Goal: Information Seeking & Learning: Learn about a topic

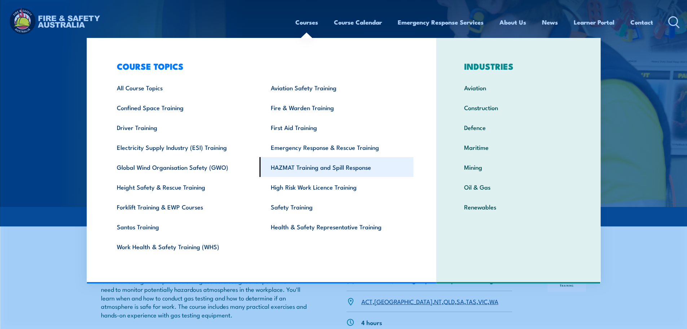
click at [294, 164] on link "HAZMAT Training and Spill Response" at bounding box center [337, 167] width 154 height 20
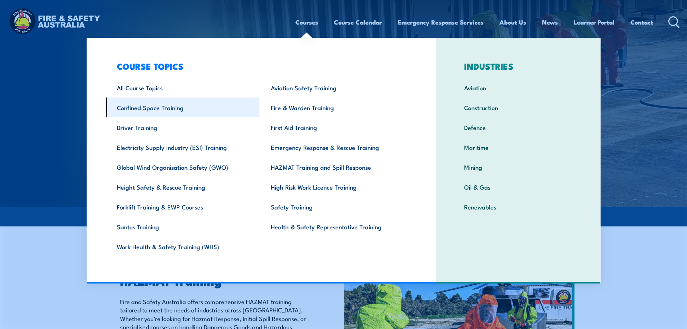
click at [130, 110] on link "Confined Space Training" at bounding box center [183, 107] width 154 height 20
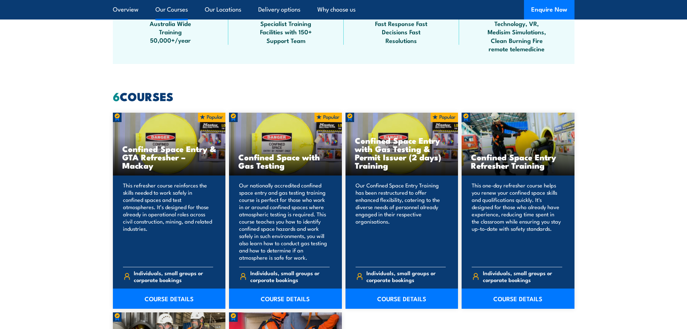
scroll to position [478, 0]
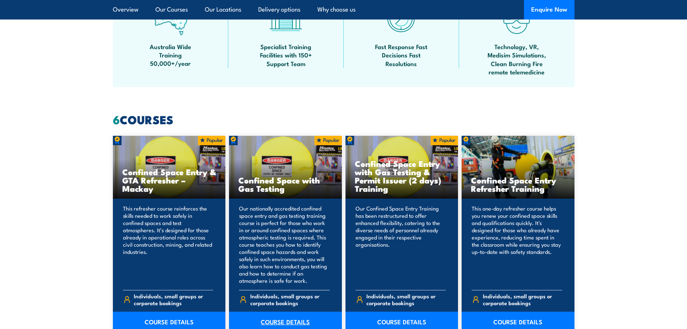
click at [276, 318] on link "COURSE DETAILS" at bounding box center [285, 321] width 113 height 20
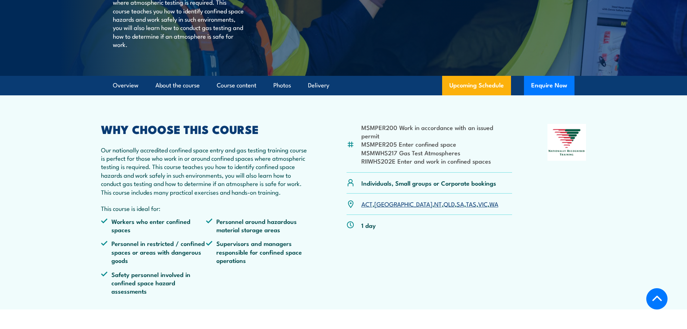
scroll to position [180, 0]
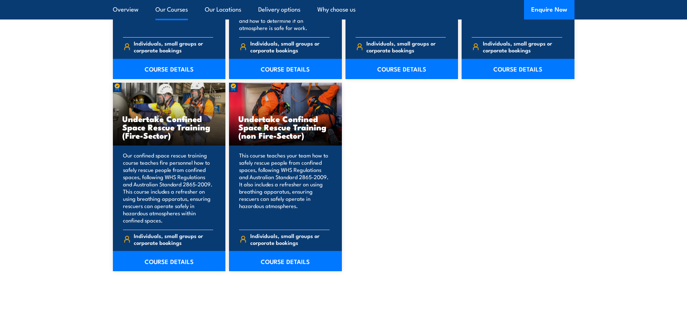
scroll to position [767, 0]
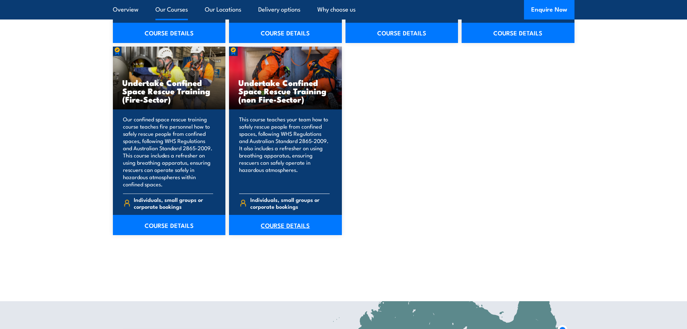
click at [297, 228] on link "COURSE DETAILS" at bounding box center [285, 225] width 113 height 20
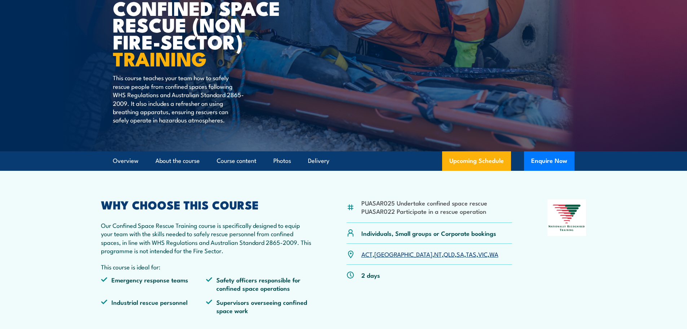
scroll to position [108, 0]
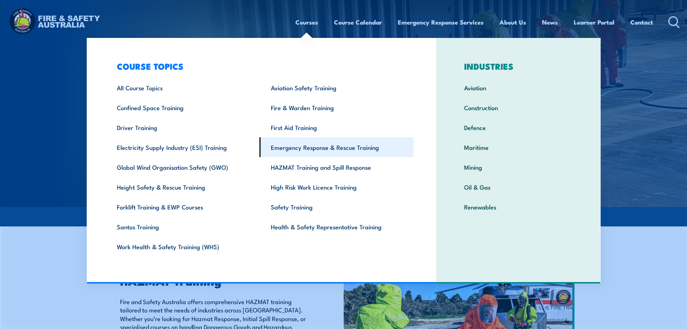
click at [313, 147] on link "Emergency Response & Rescue Training" at bounding box center [337, 147] width 154 height 20
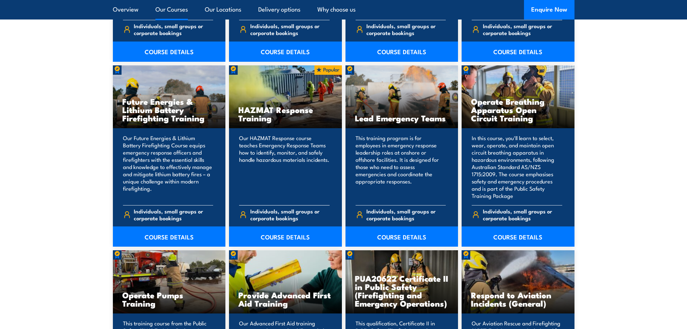
scroll to position [758, 0]
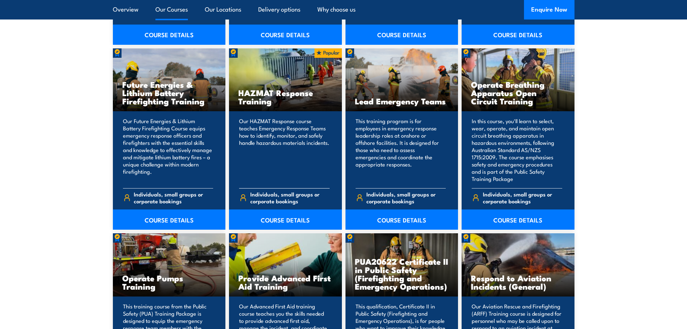
click at [281, 141] on p "Our HAZMAT Response course teaches Emergency Response Teams how to identify, mo…" at bounding box center [284, 149] width 91 height 65
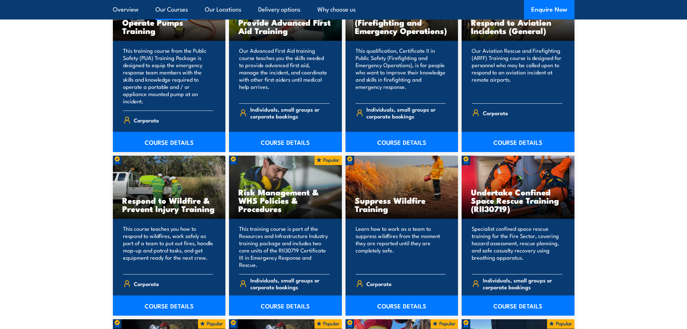
scroll to position [1010, 0]
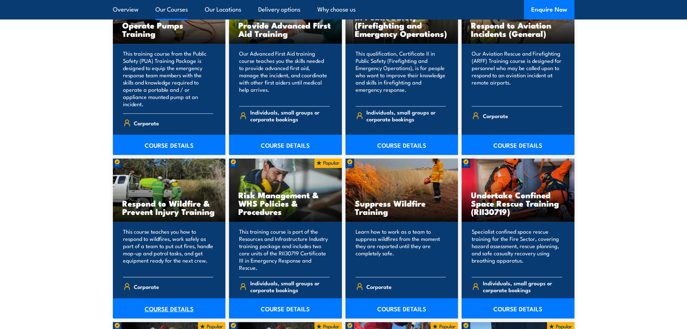
click at [163, 303] on link "COURSE DETAILS" at bounding box center [169, 308] width 113 height 20
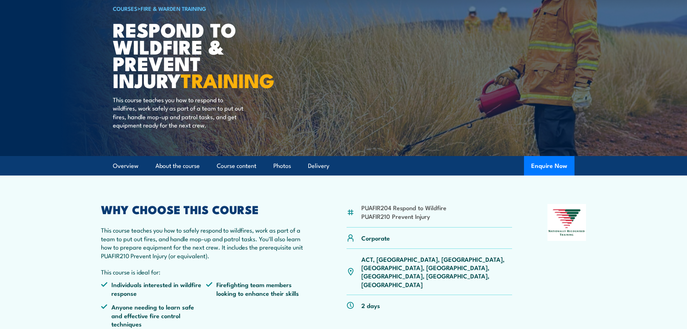
scroll to position [72, 0]
